Goal: Task Accomplishment & Management: Manage account settings

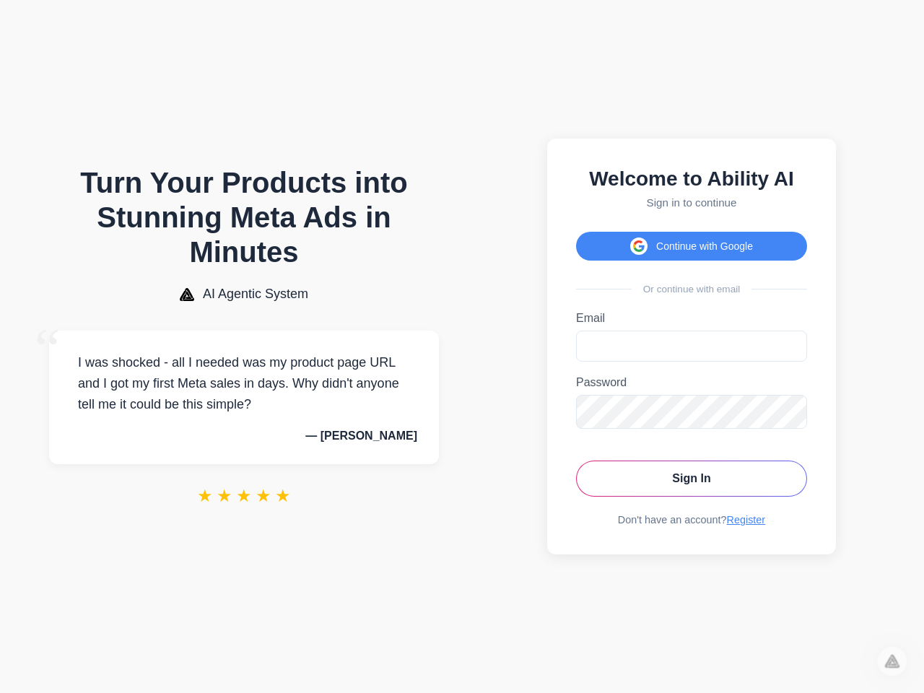
click at [691, 242] on button "Continue with Google" at bounding box center [691, 246] width 231 height 29
click at [892, 661] on icon "Open Intercom Messenger" at bounding box center [893, 662] width 24 height 24
